Goal: Information Seeking & Learning: Check status

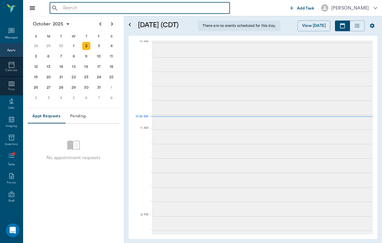
click at [99, 8] on input "text" at bounding box center [144, 8] width 167 height 8
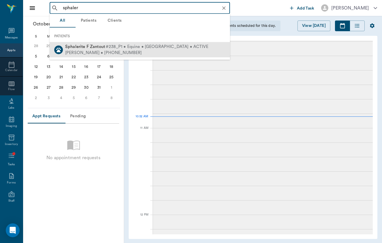
click at [117, 54] on div "[PERSON_NAME] • [PHONE_NUMBER]" at bounding box center [136, 53] width 143 height 6
type input "sphaler"
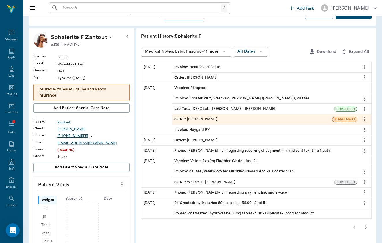
scroll to position [25, 0]
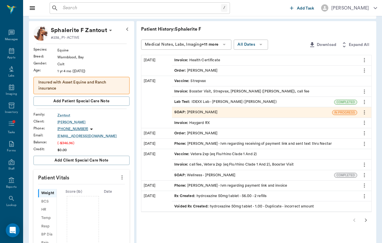
click at [174, 163] on span "Invoice :" at bounding box center [181, 164] width 15 height 5
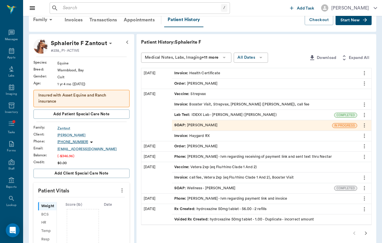
scroll to position [10, 0]
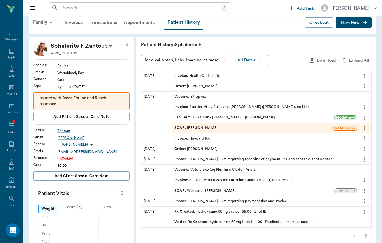
click at [174, 75] on div "Invoice : Health Certificate" at bounding box center [197, 75] width 46 height 5
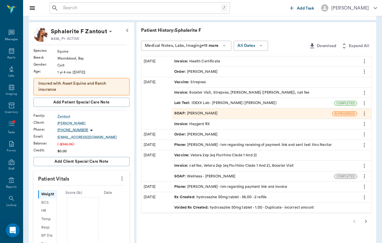
scroll to position [25, 0]
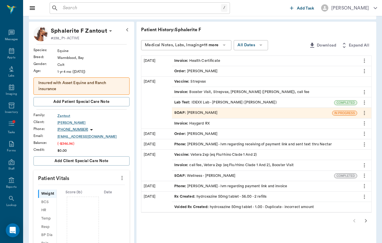
click at [364, 219] on icon "button" at bounding box center [365, 220] width 7 height 7
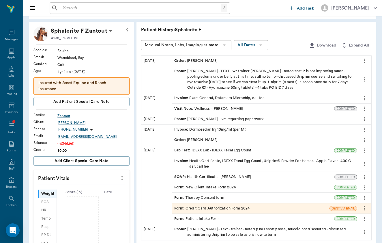
click at [192, 158] on div "Invoice : Health Certificate, IDEXX Fecal Egg Count, Uniprim® Powder For Horses…" at bounding box center [264, 163] width 181 height 11
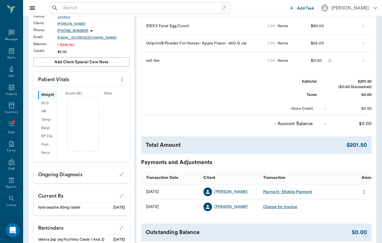
scroll to position [124, 0]
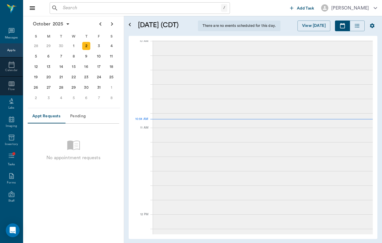
scroll to position [175, 0]
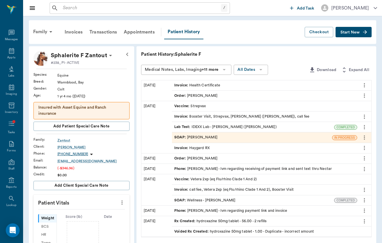
scroll to position [43, 0]
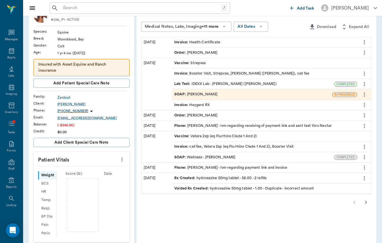
click at [369, 203] on icon "button" at bounding box center [365, 202] width 7 height 7
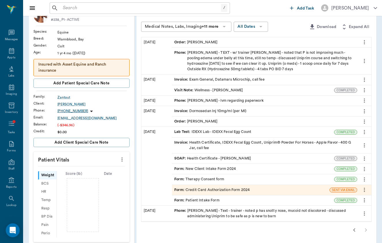
click at [194, 140] on div "Invoice : Health Certificate, IDEXX Fecal Egg Count, Uniprim® Powder For Horses…" at bounding box center [264, 145] width 181 height 11
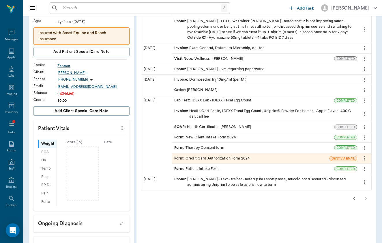
scroll to position [74, 0]
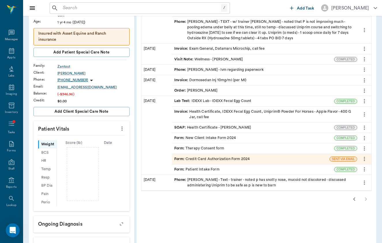
click at [205, 122] on div "SOAP : Health Certificate - [PERSON_NAME]" at bounding box center [253, 127] width 162 height 10
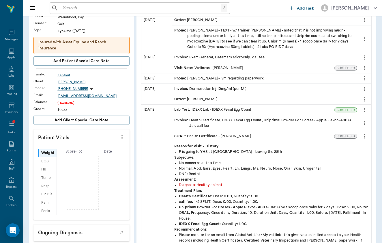
scroll to position [53, 0]
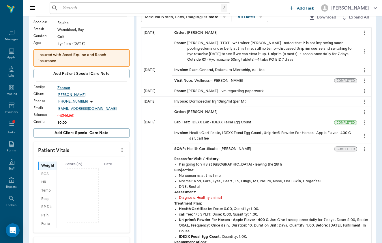
click at [225, 45] on div "Phone : [PERSON_NAME] - TEXT - w/ trainer [PERSON_NAME] - noted that P is not i…" at bounding box center [264, 51] width 181 height 22
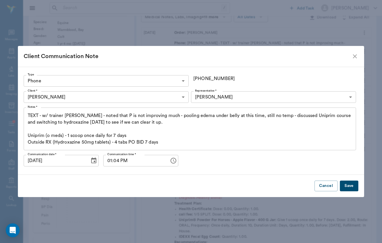
click at [356, 58] on icon "close" at bounding box center [355, 56] width 7 height 7
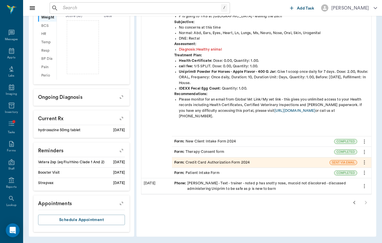
scroll to position [200, 0]
click at [351, 199] on icon "button" at bounding box center [354, 202] width 7 height 7
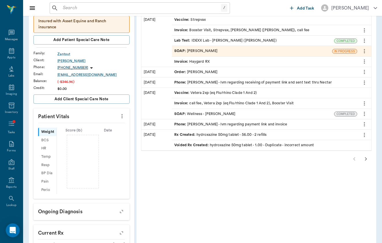
scroll to position [86, 0]
